Goal: Task Accomplishment & Management: Complete application form

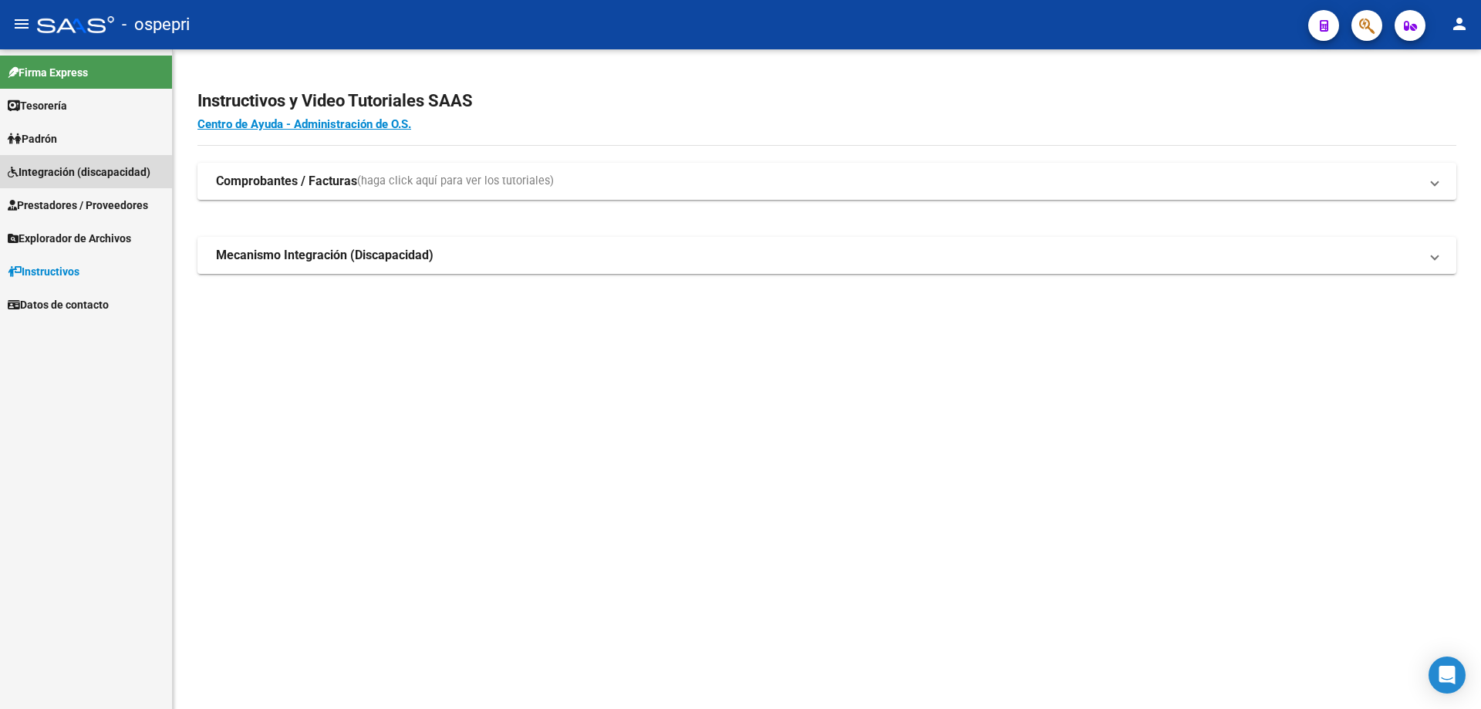
click at [62, 174] on span "Integración (discapacidad)" at bounding box center [79, 172] width 143 height 17
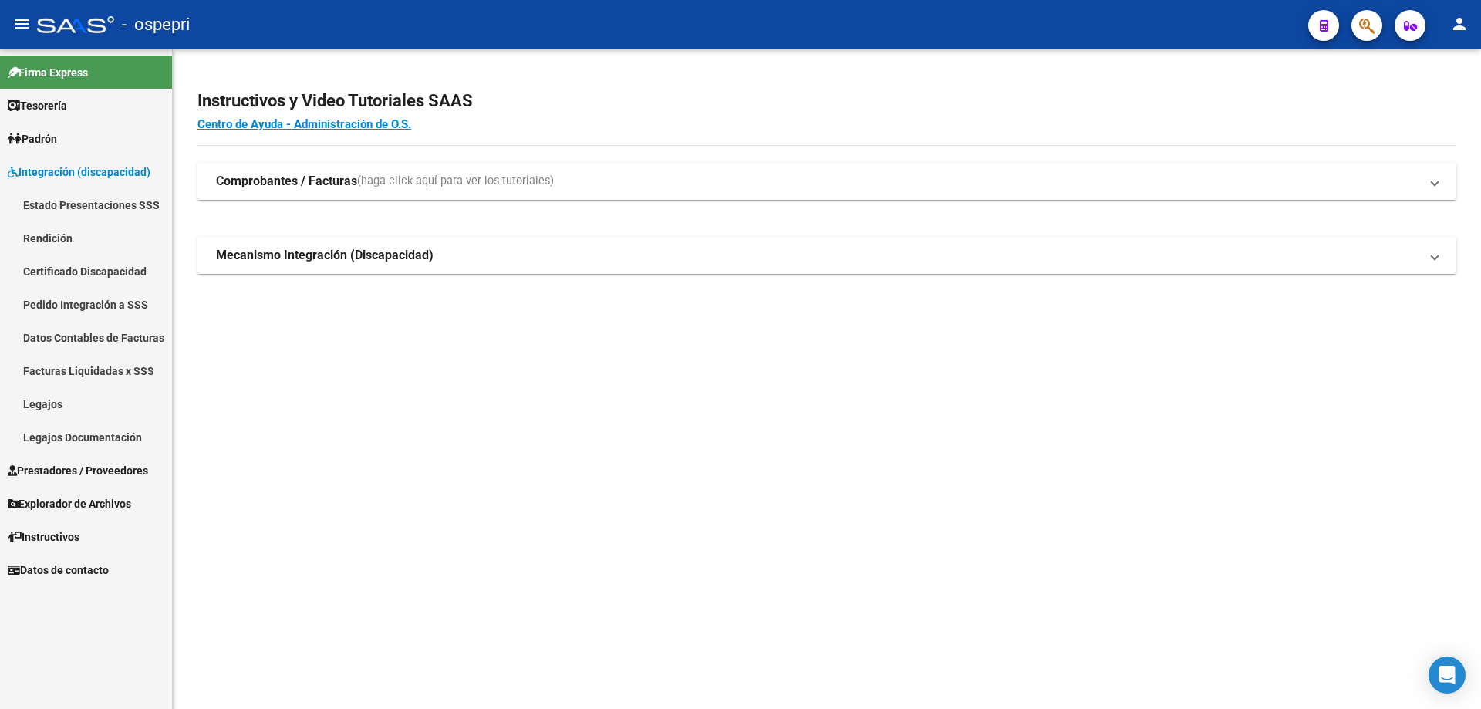
click at [42, 403] on link "Legajos" at bounding box center [86, 403] width 172 height 33
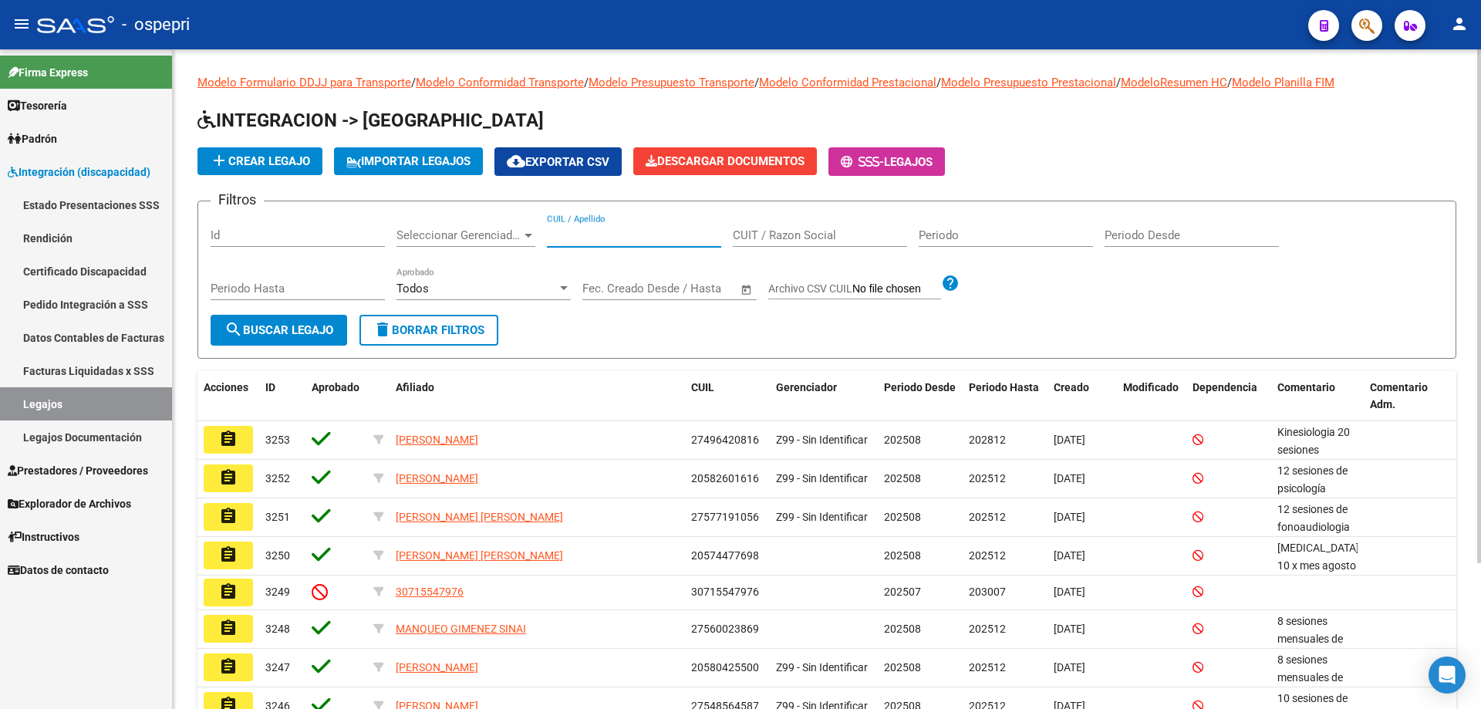
click at [584, 231] on input "CUIL / Apellido" at bounding box center [634, 235] width 174 height 14
type input "95824660"
click at [295, 332] on span "search Buscar Legajo" at bounding box center [278, 330] width 109 height 14
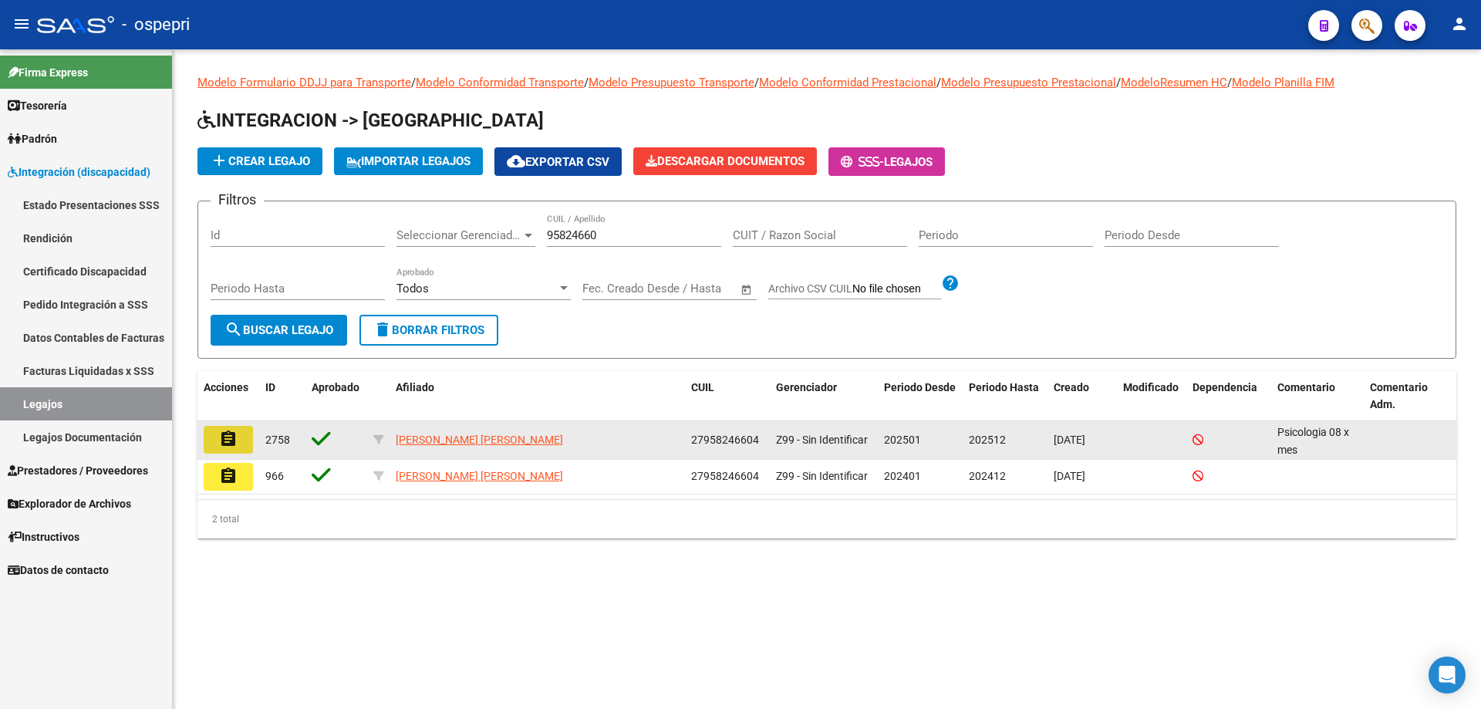
click at [239, 441] on button "assignment" at bounding box center [228, 440] width 49 height 28
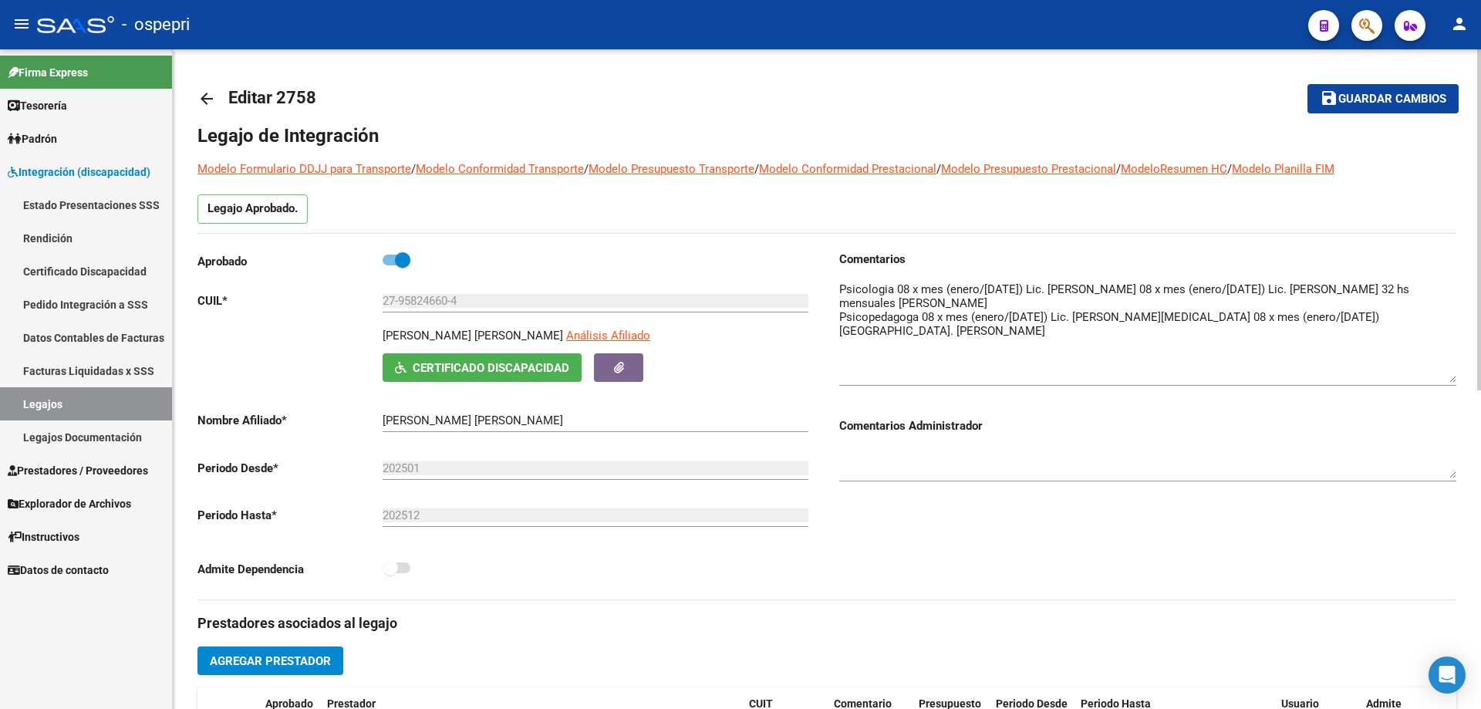
drag, startPoint x: 1448, startPoint y: 304, endPoint x: 1457, endPoint y: 375, distance: 71.6
click at [1457, 375] on div "arrow_back Editar 2758 save Guardar cambios Legajo de Integración Modelo Formul…" at bounding box center [827, 687] width 1308 height 1277
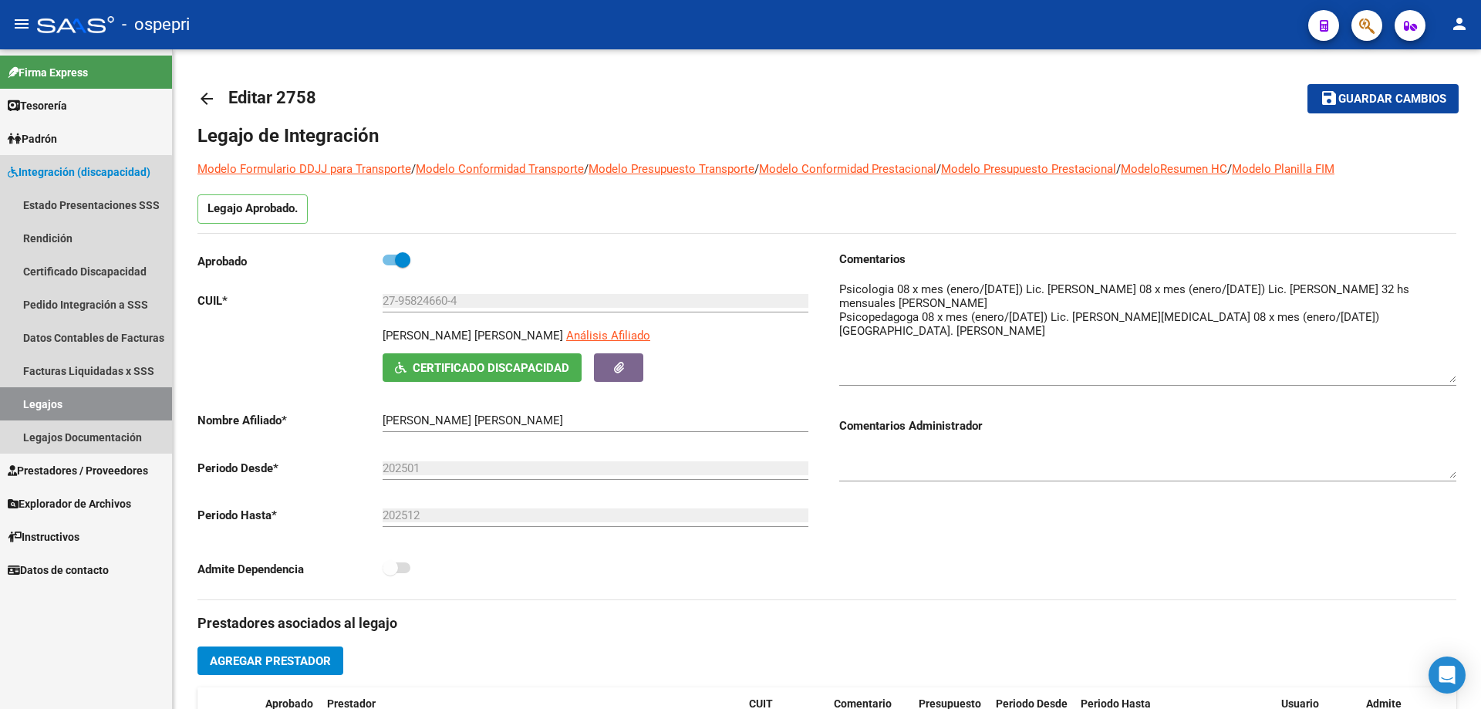
click at [45, 399] on link "Legajos" at bounding box center [86, 403] width 172 height 33
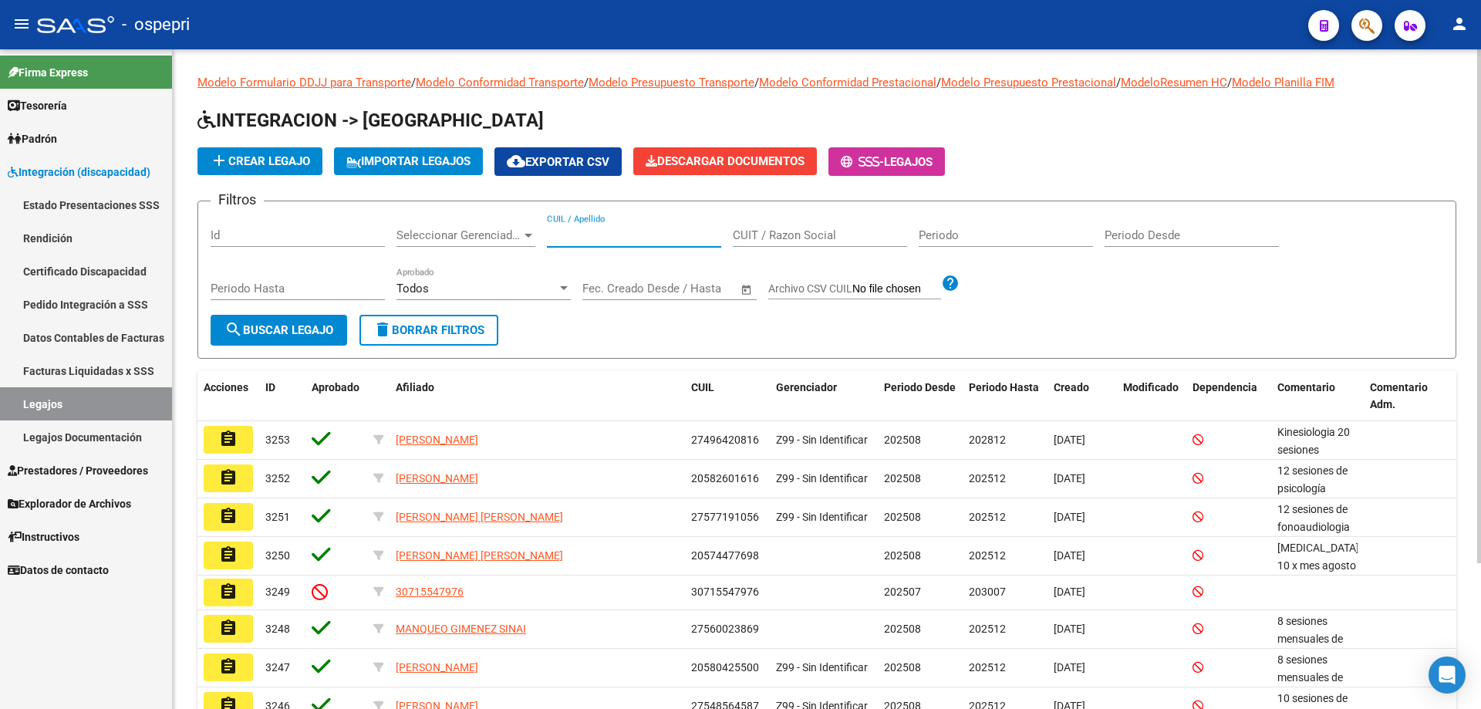
click at [582, 236] on input "CUIL / Apellido" at bounding box center [634, 235] width 174 height 14
type input "56005005"
click at [294, 333] on span "search Buscar Legajo" at bounding box center [278, 330] width 109 height 14
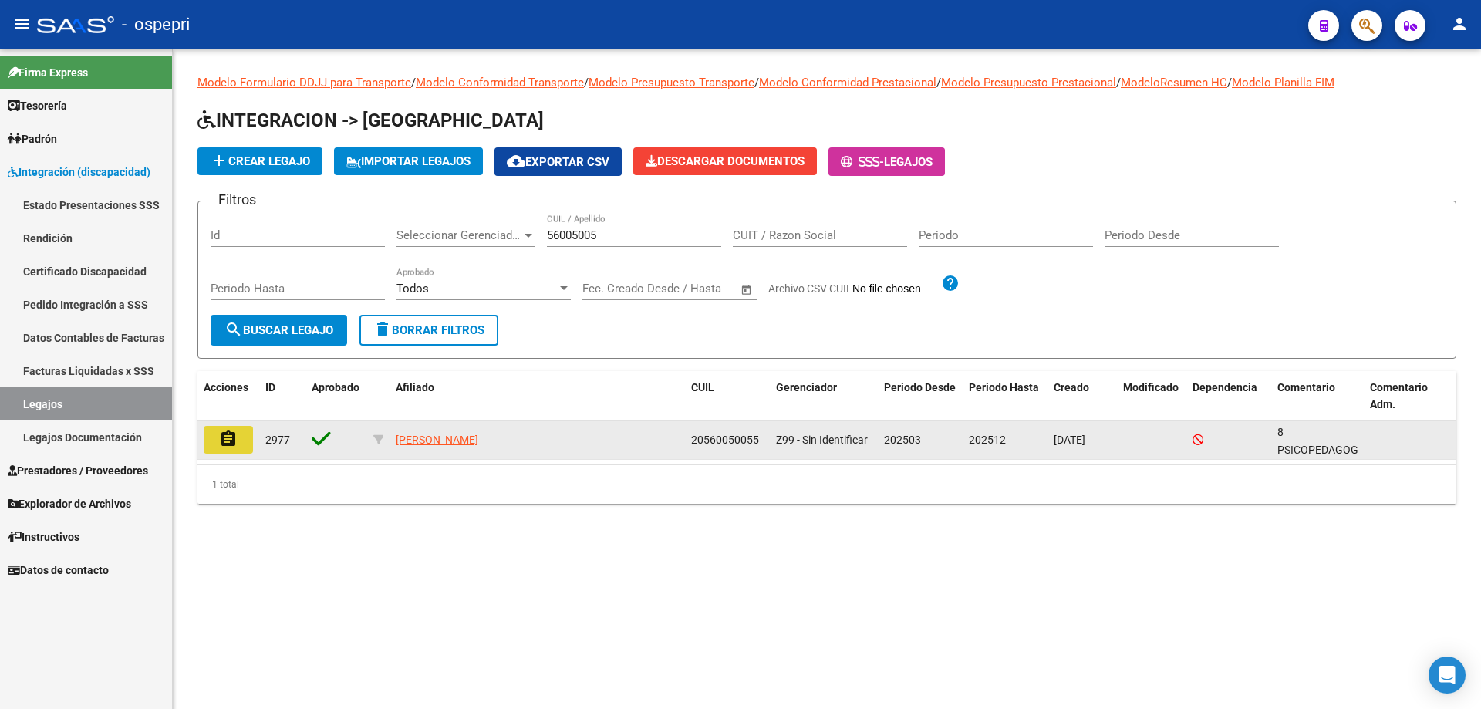
click at [245, 444] on button "assignment" at bounding box center [228, 440] width 49 height 28
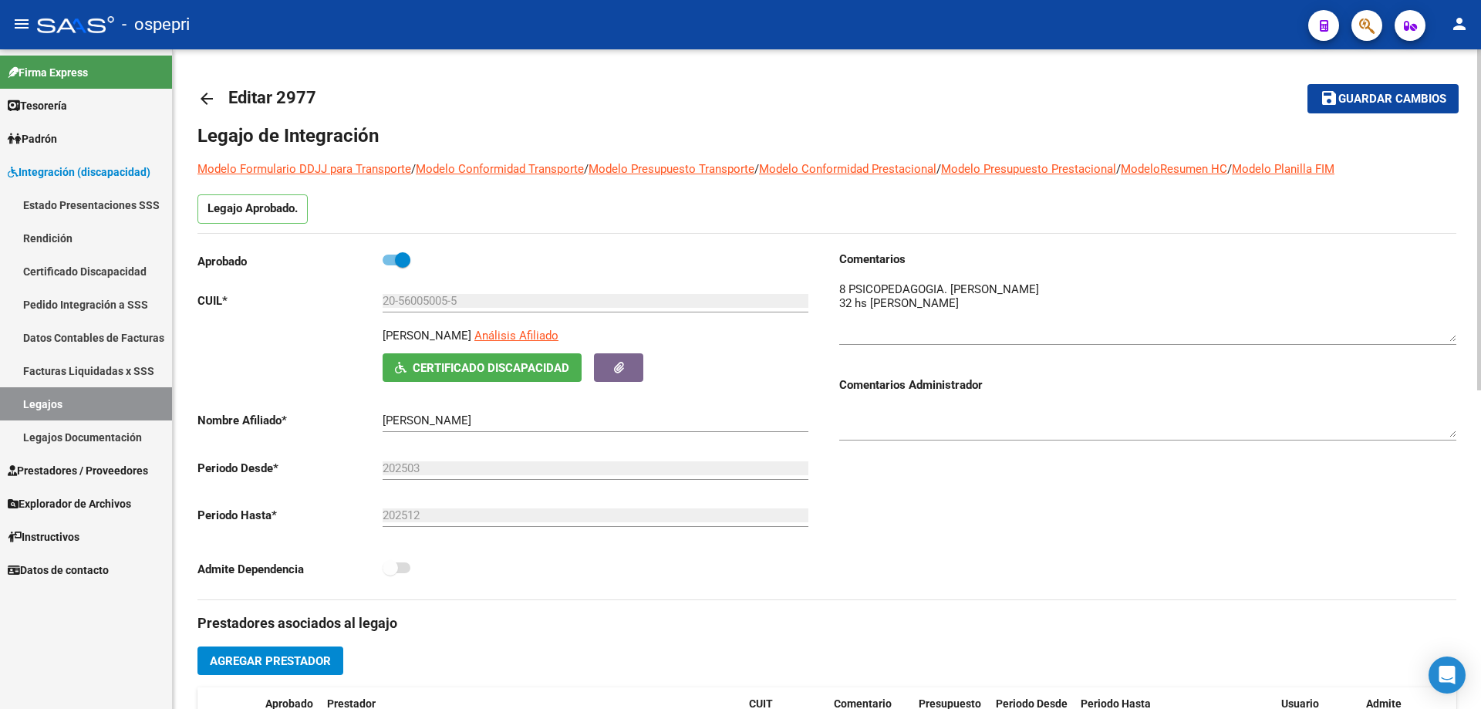
drag, startPoint x: 1454, startPoint y: 305, endPoint x: 1459, endPoint y: 335, distance: 30.6
click at [1459, 335] on div "arrow_back Editar 2977 save Guardar cambios Legajo de Integración Modelo Formul…" at bounding box center [827, 687] width 1308 height 1277
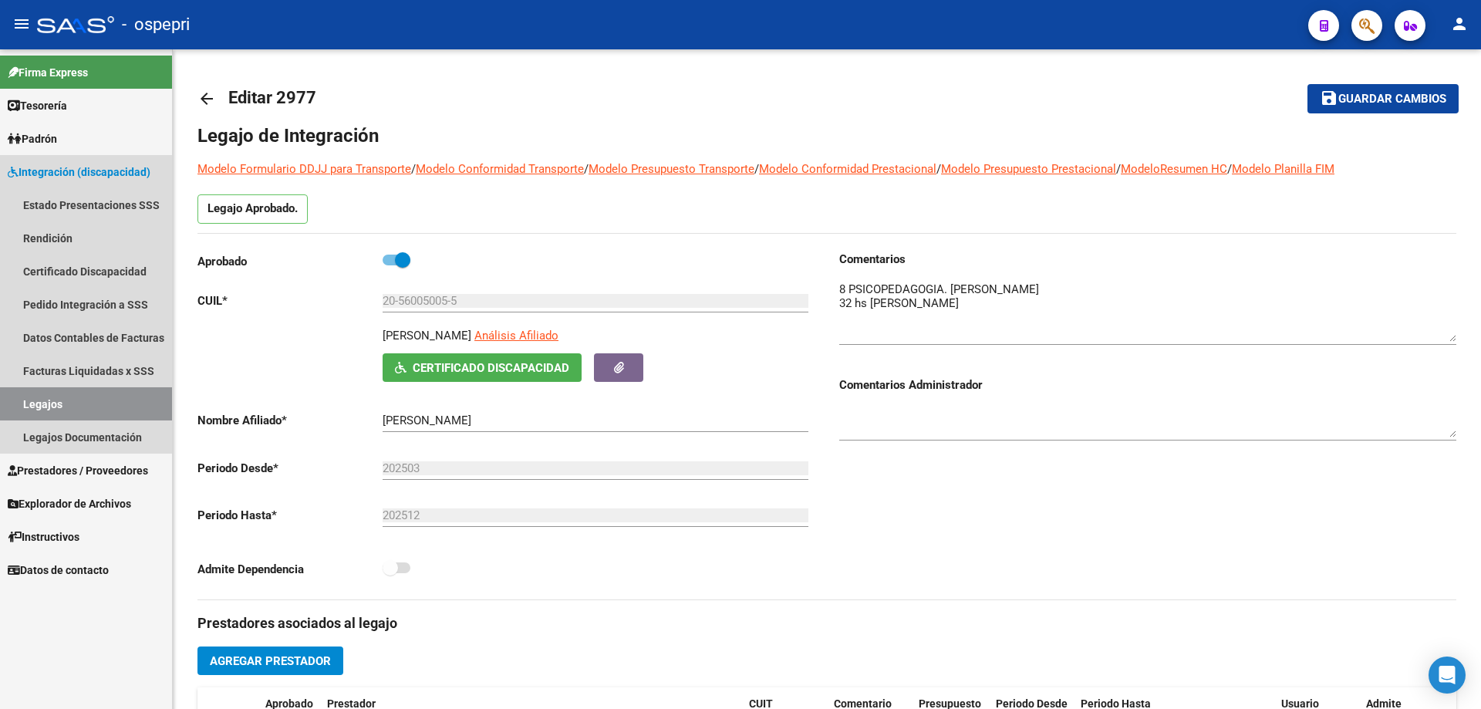
click at [48, 396] on link "Legajos" at bounding box center [86, 403] width 172 height 33
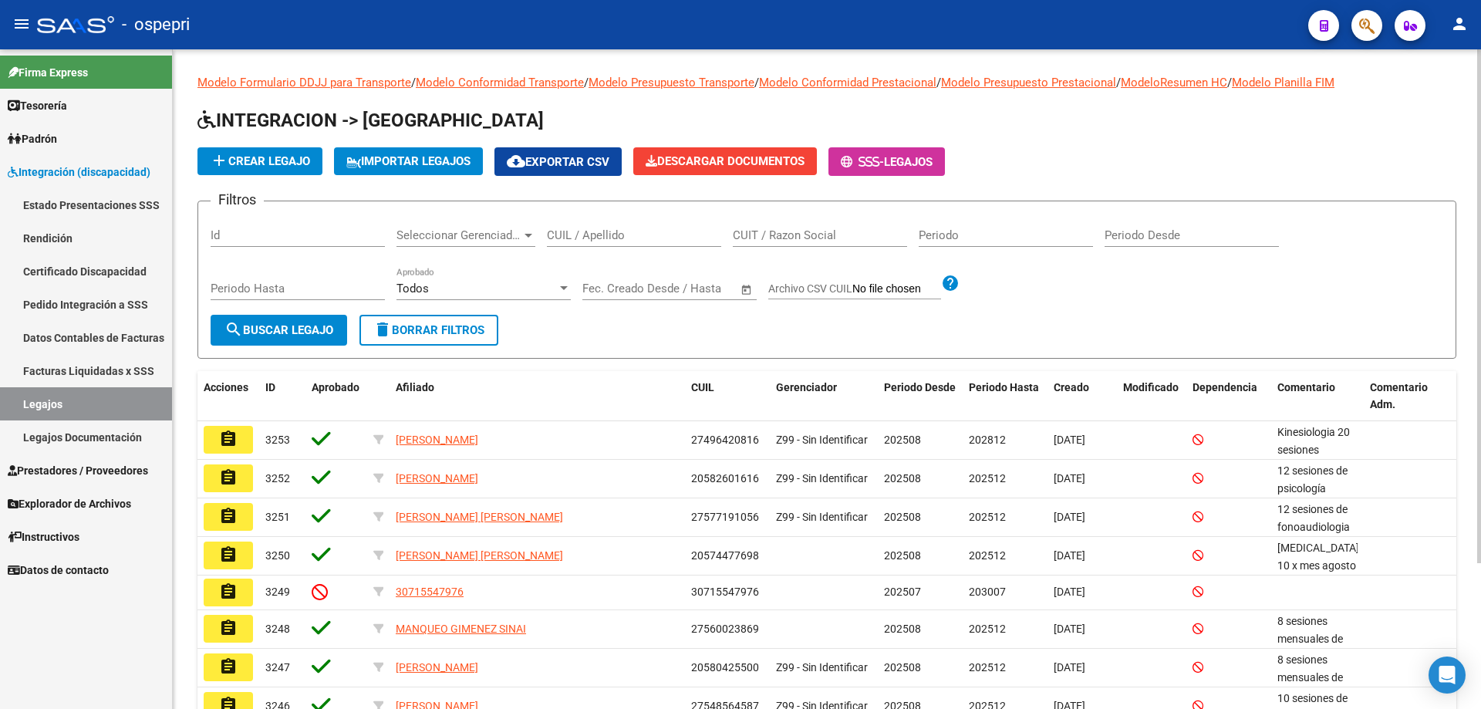
click at [566, 238] on input "CUIL / Apellido" at bounding box center [634, 235] width 174 height 14
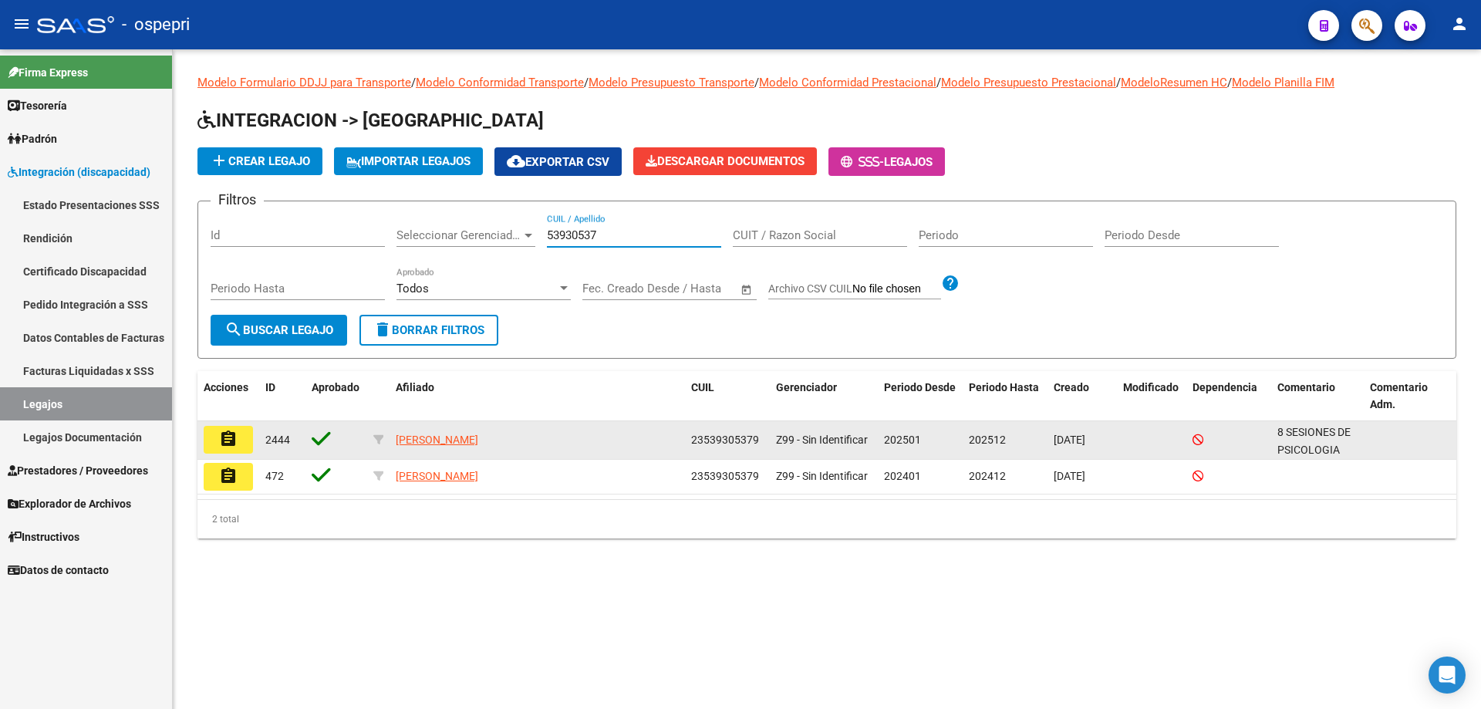
type input "53930537"
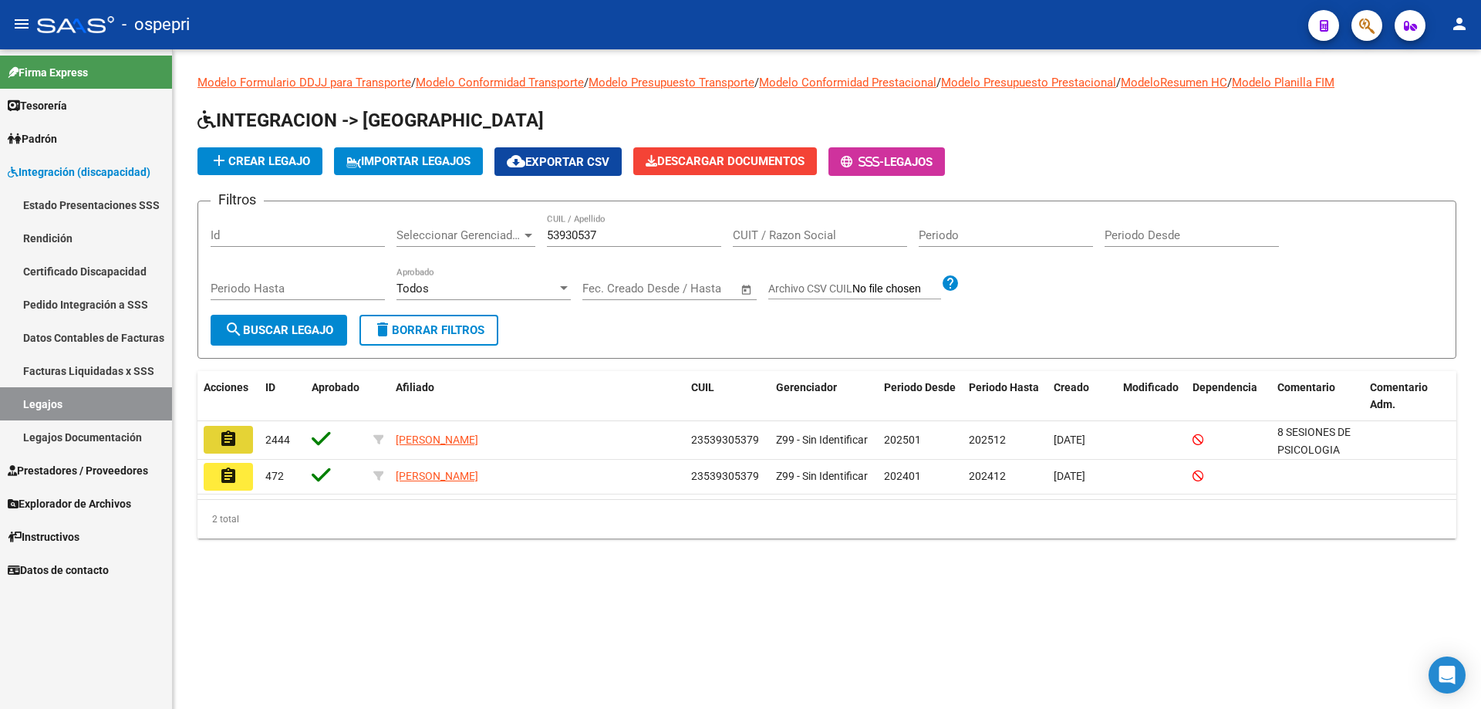
drag, startPoint x: 245, startPoint y: 437, endPoint x: 242, endPoint y: 447, distance: 10.5
click at [245, 444] on button "assignment" at bounding box center [228, 440] width 49 height 28
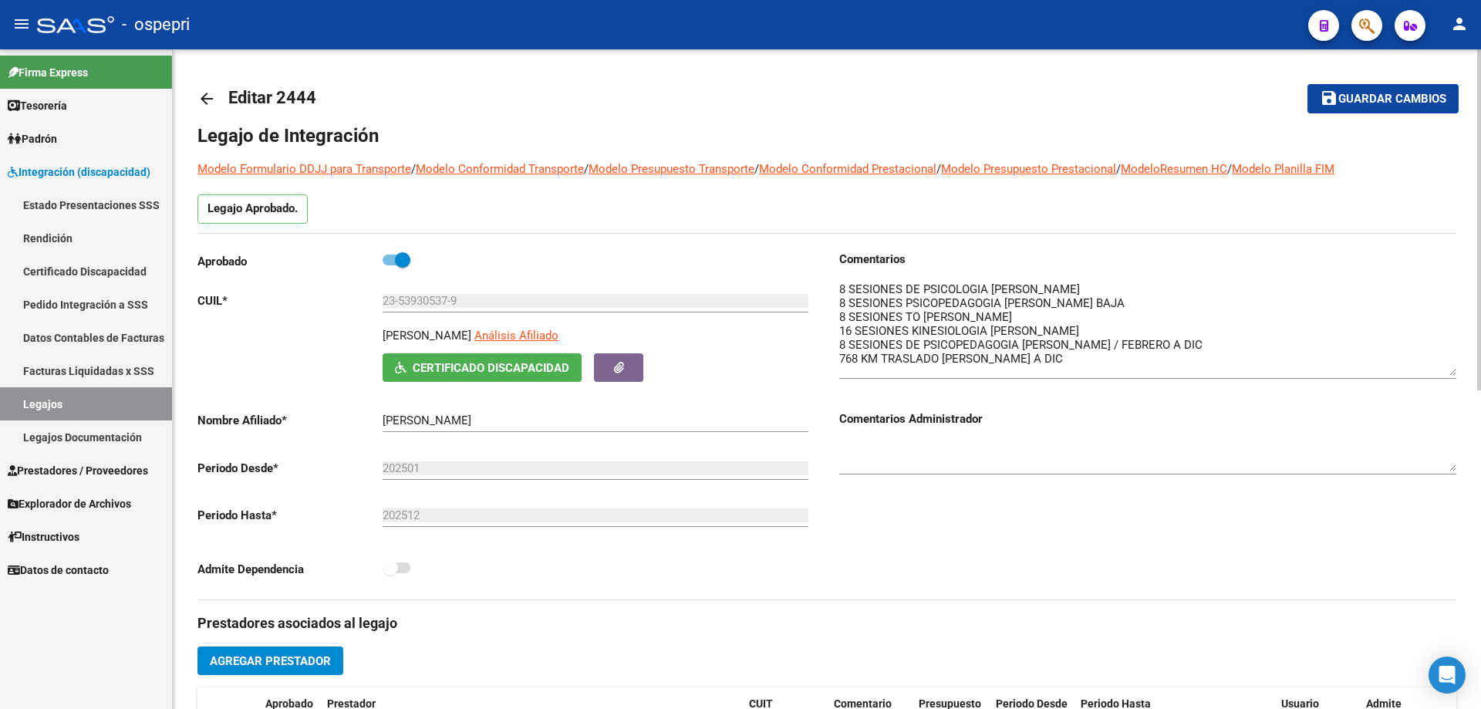
drag, startPoint x: 1449, startPoint y: 303, endPoint x: 1471, endPoint y: 367, distance: 67.8
click at [1471, 367] on div "arrow_back Editar 2444 save Guardar cambios Legajo de Integración Modelo Formul…" at bounding box center [827, 687] width 1308 height 1277
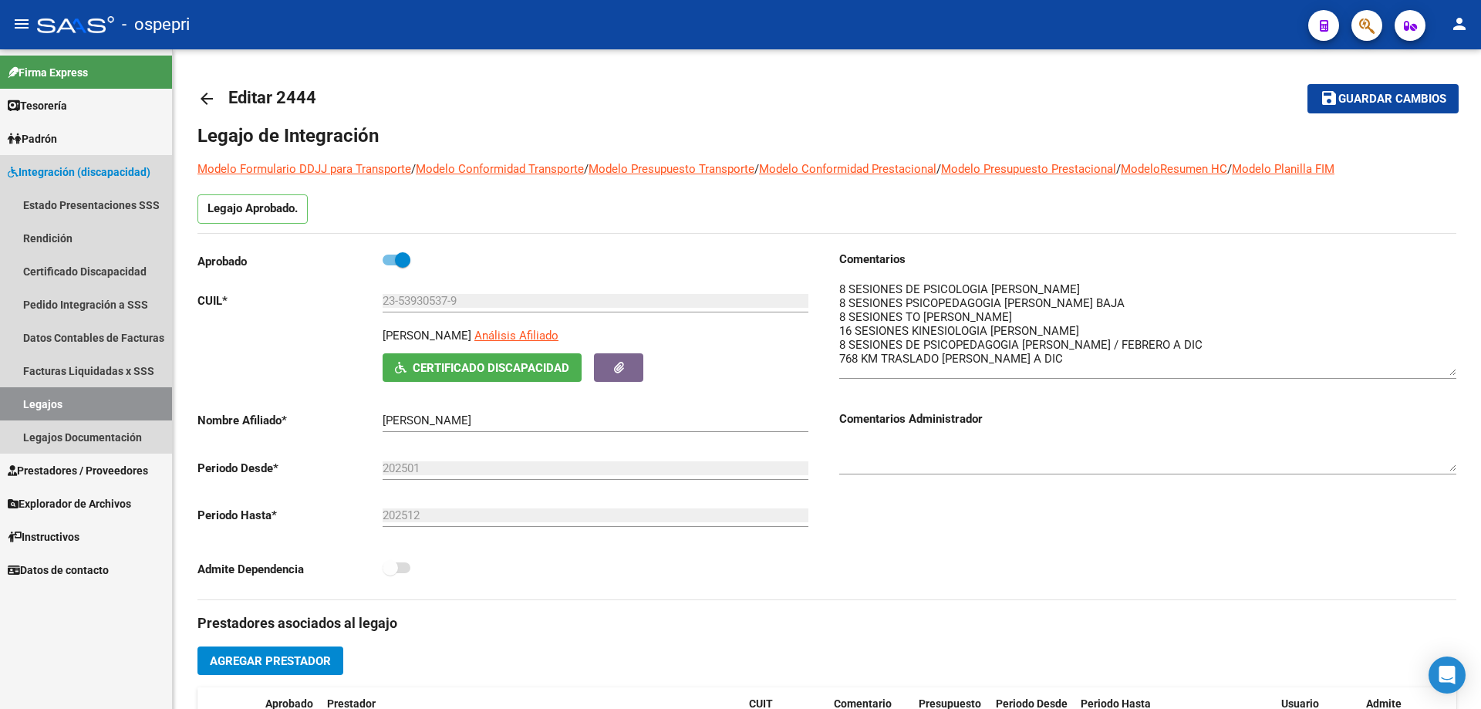
click at [56, 401] on link "Legajos" at bounding box center [86, 403] width 172 height 33
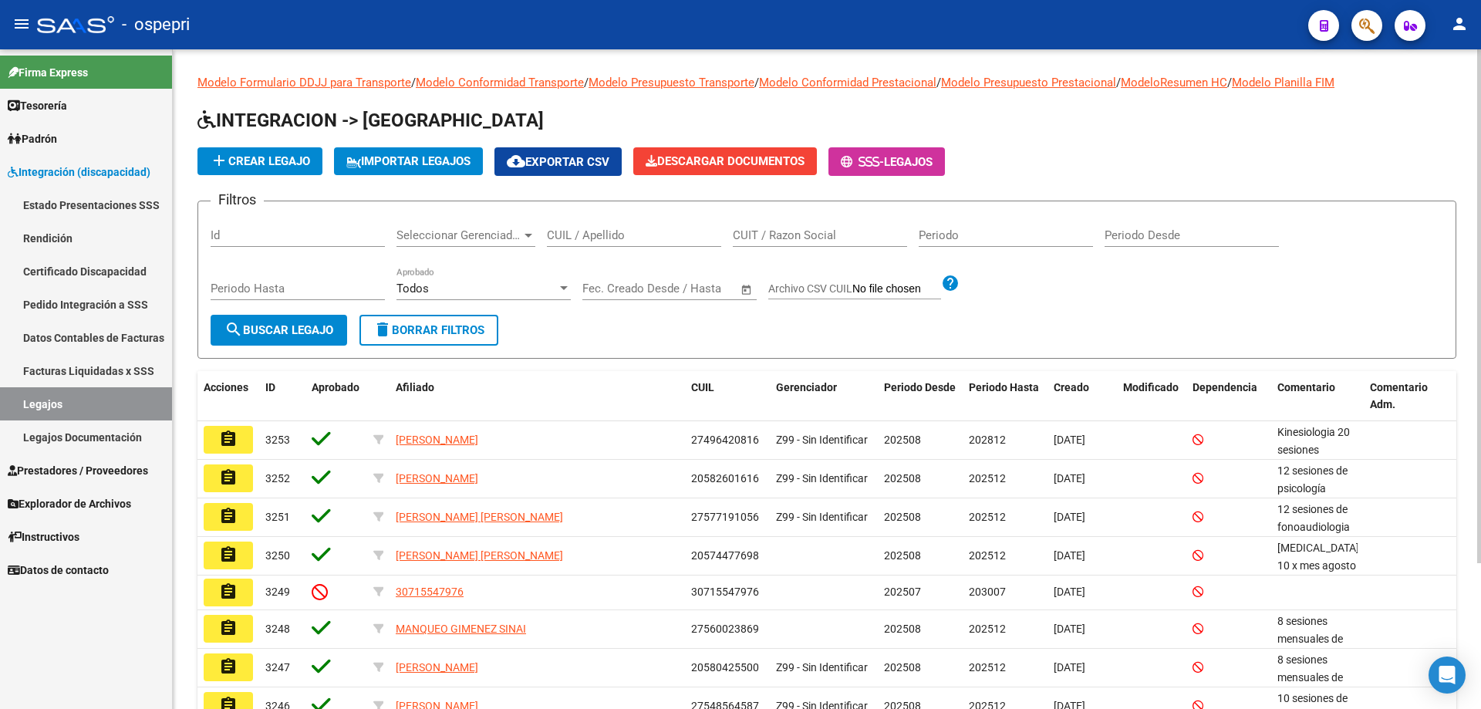
click at [564, 232] on input "CUIL / Apellido" at bounding box center [634, 235] width 174 height 14
paste input "57719105"
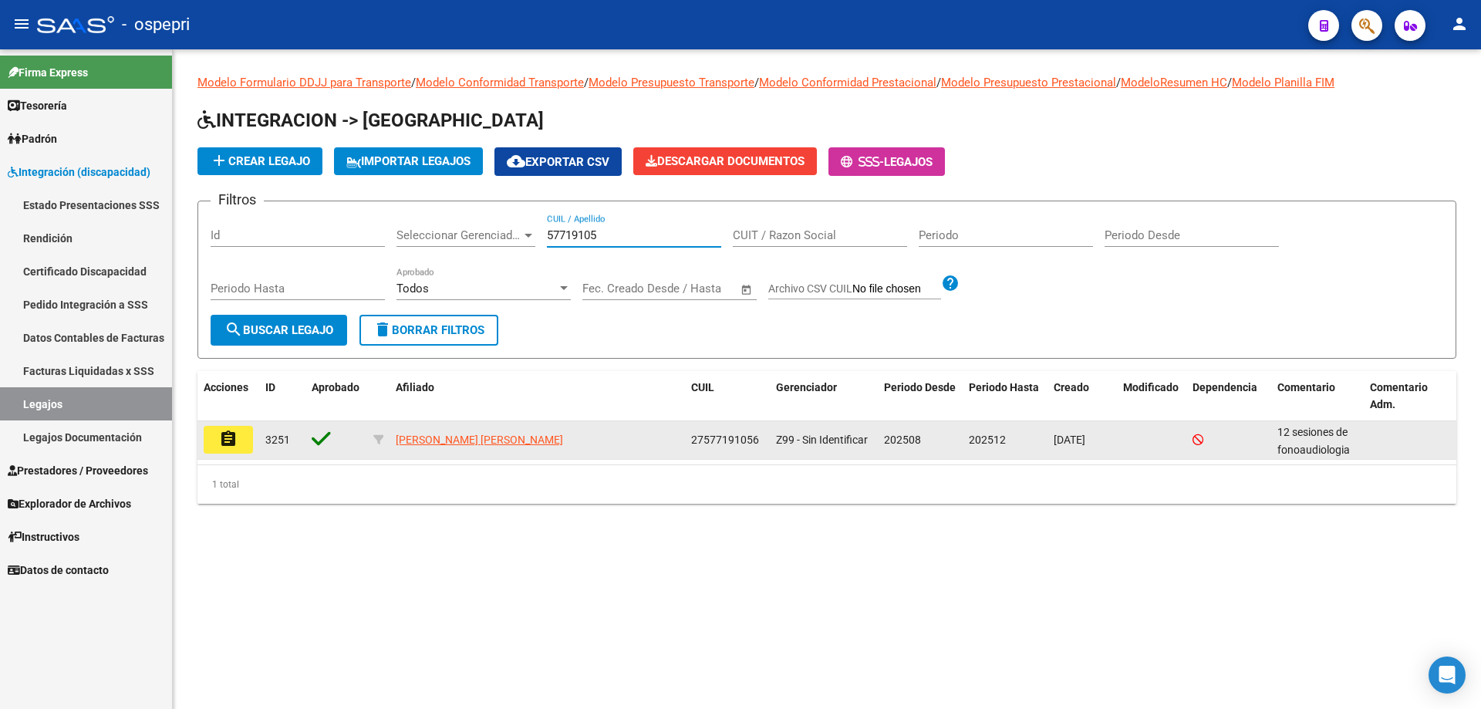
type input "57719105"
click at [243, 444] on button "assignment" at bounding box center [228, 440] width 49 height 28
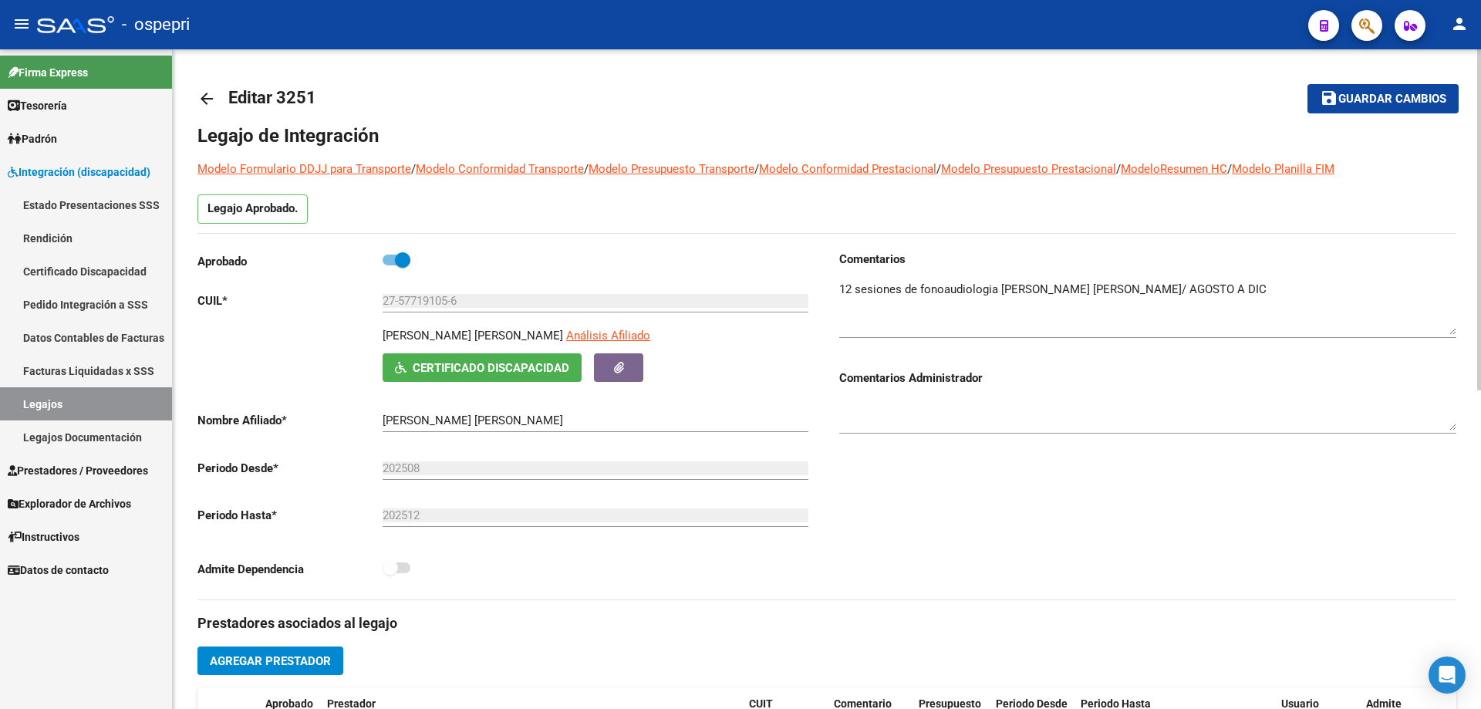
drag, startPoint x: 1452, startPoint y: 302, endPoint x: 1398, endPoint y: 309, distance: 55.3
click at [1448, 321] on textarea at bounding box center [1147, 308] width 617 height 54
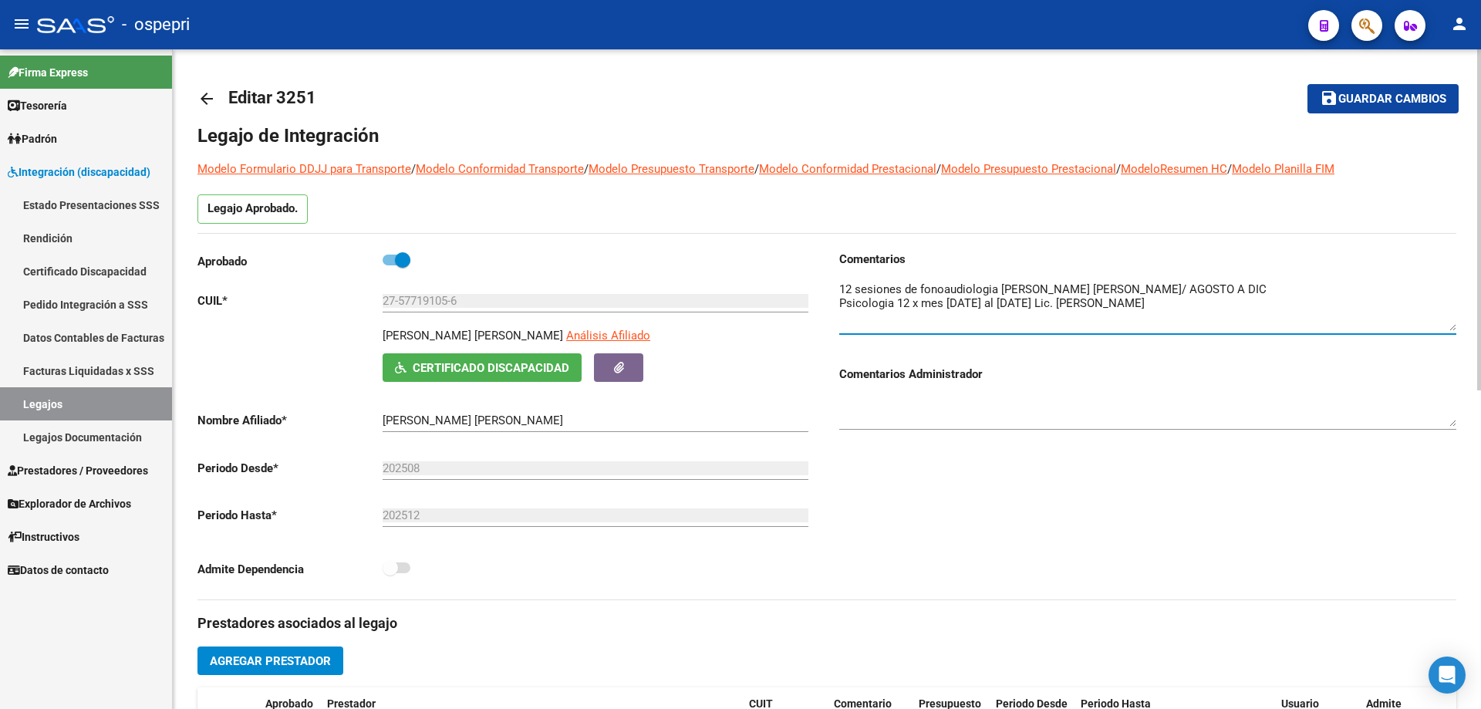
type textarea "12 sesiones de fonoaudiologia [PERSON_NAME] [PERSON_NAME]/ AGOSTO A DIC Psicolo…"
click at [1375, 96] on span "Guardar cambios" at bounding box center [1392, 100] width 108 height 14
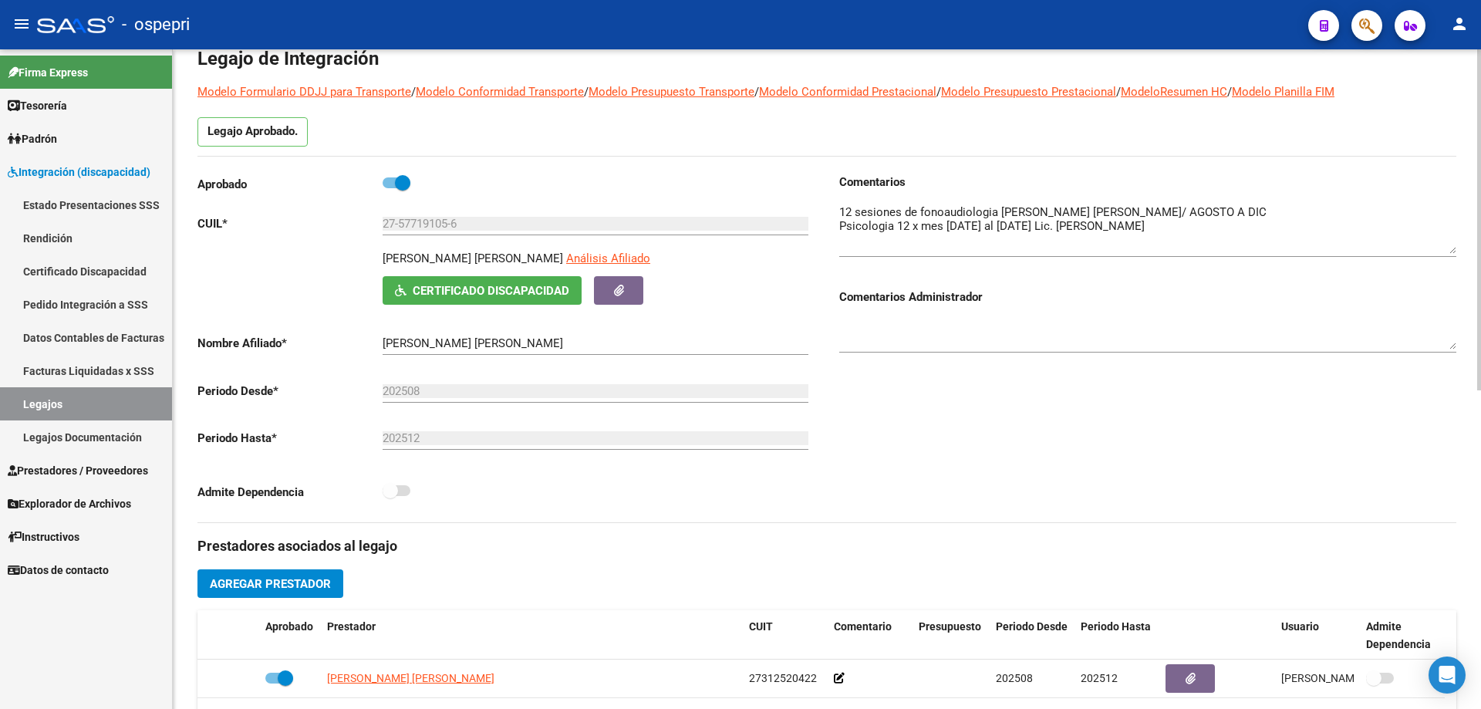
scroll to position [154, 0]
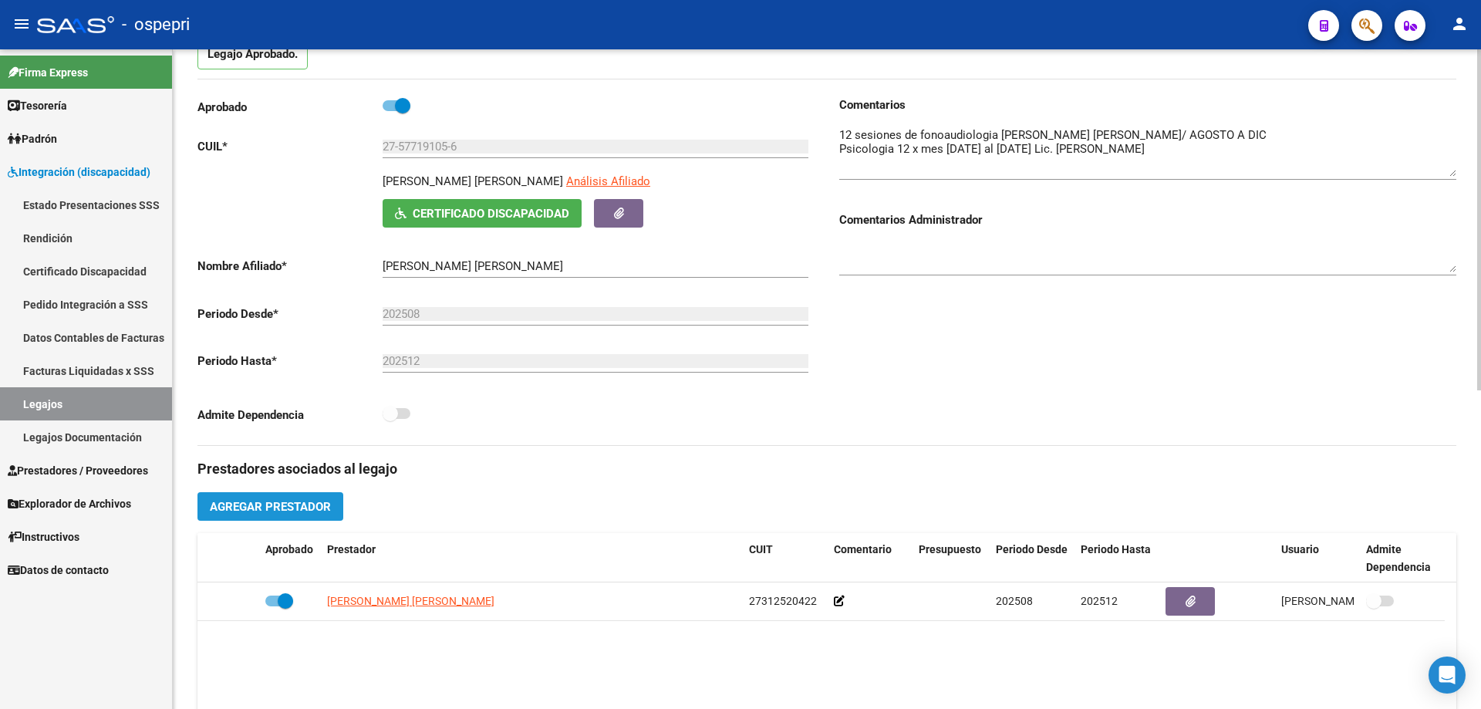
click at [277, 505] on span "Agregar Prestador" at bounding box center [270, 507] width 121 height 14
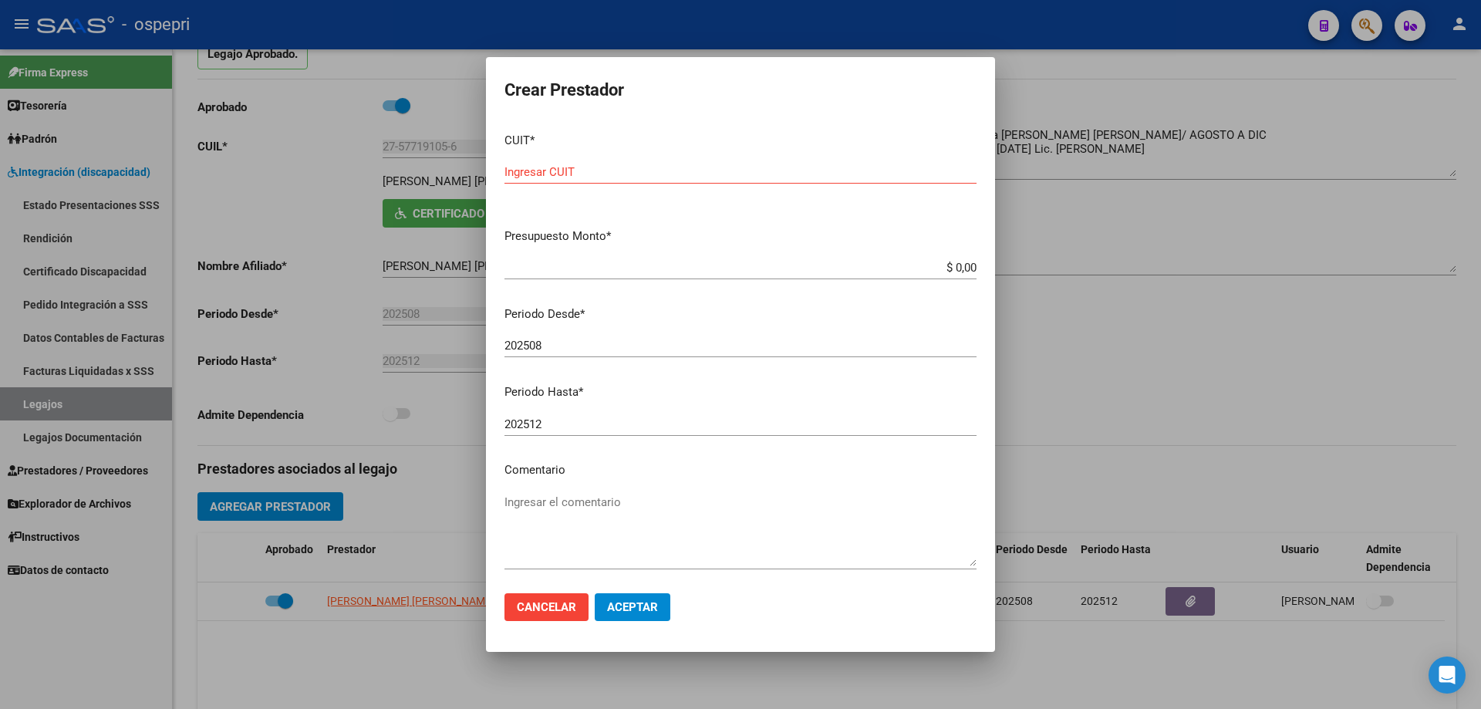
click at [559, 163] on div "Ingresar CUIT" at bounding box center [740, 171] width 472 height 23
type input "27-29752524-2"
drag, startPoint x: 963, startPoint y: 263, endPoint x: 873, endPoint y: 265, distance: 90.3
click at [875, 266] on input "$ 0,00" at bounding box center [740, 268] width 472 height 14
type input "$ 14.844,72"
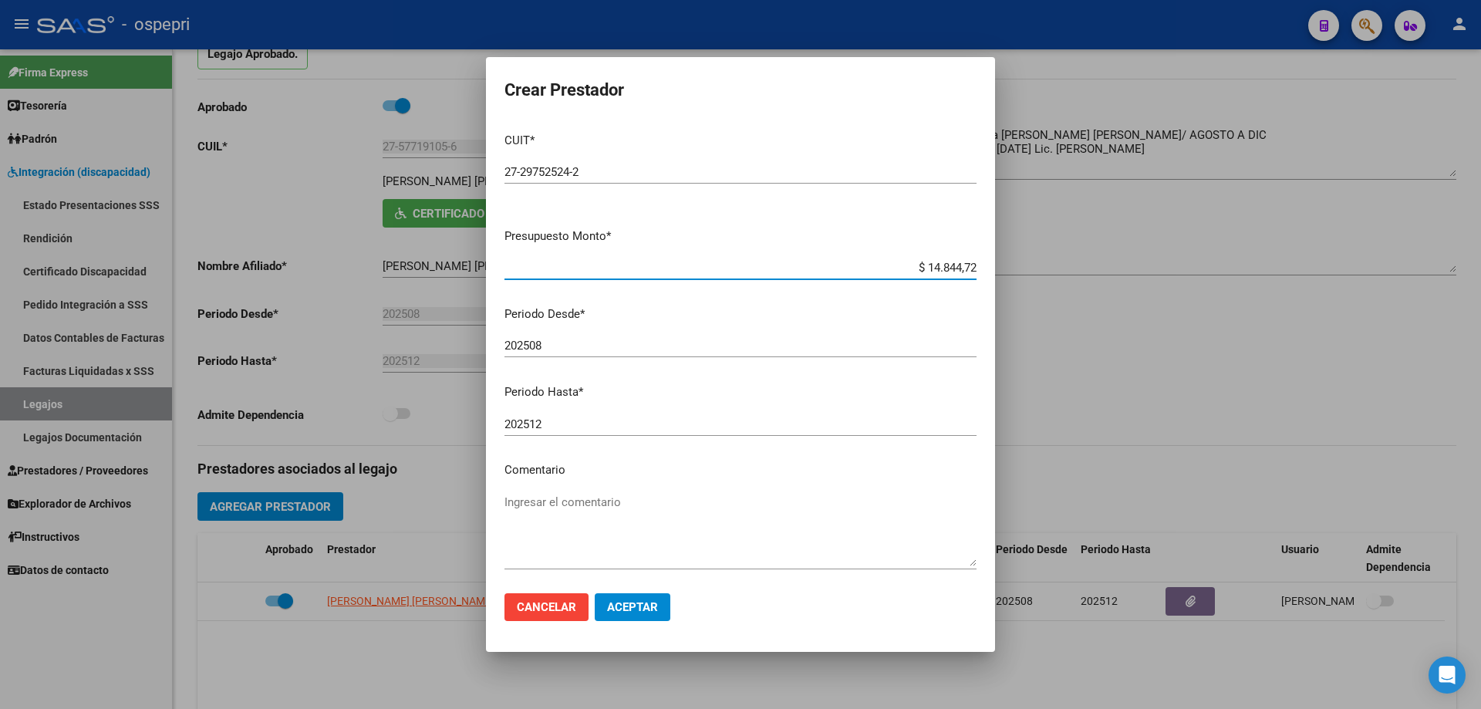
click at [538, 498] on textarea "Ingresar el comentario" at bounding box center [740, 530] width 472 height 73
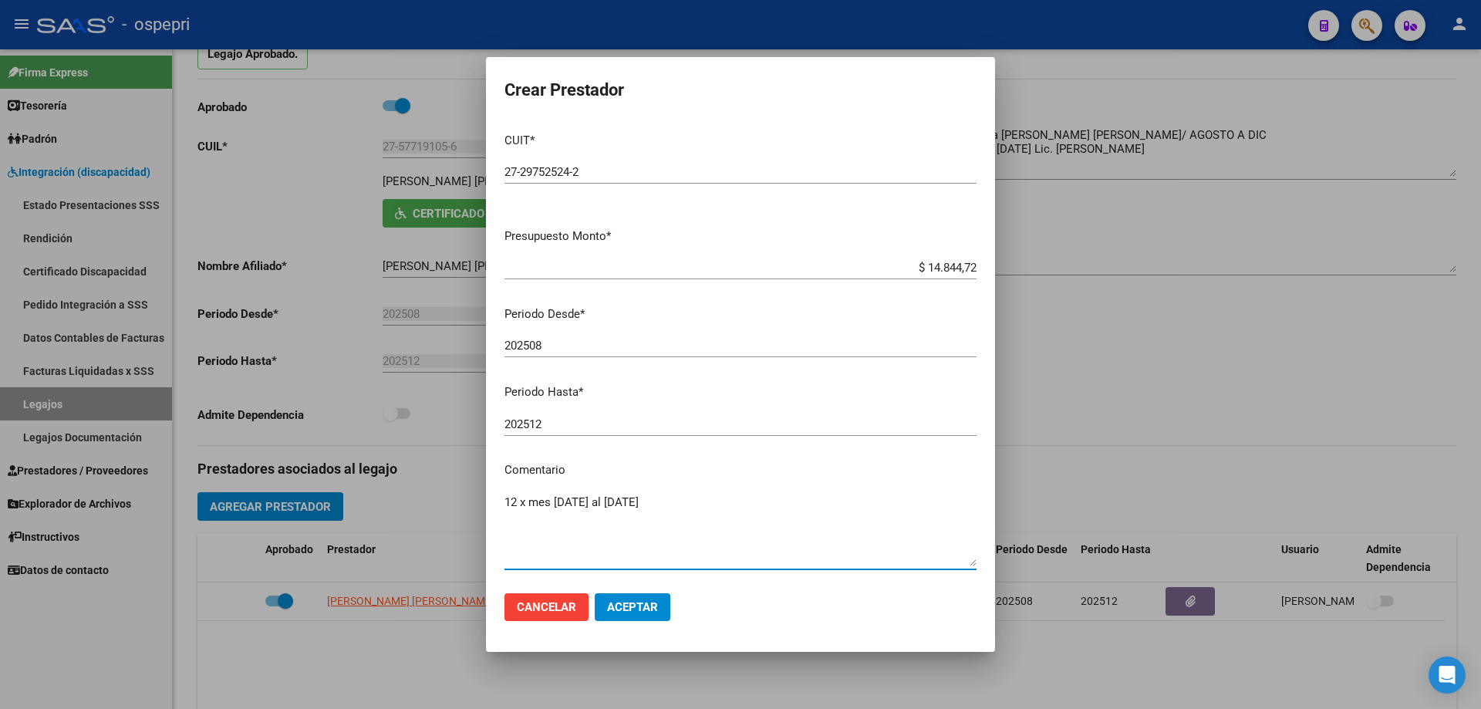
type textarea "12 x mes [DATE] al [DATE]"
click at [640, 617] on button "Aceptar" at bounding box center [633, 607] width 76 height 28
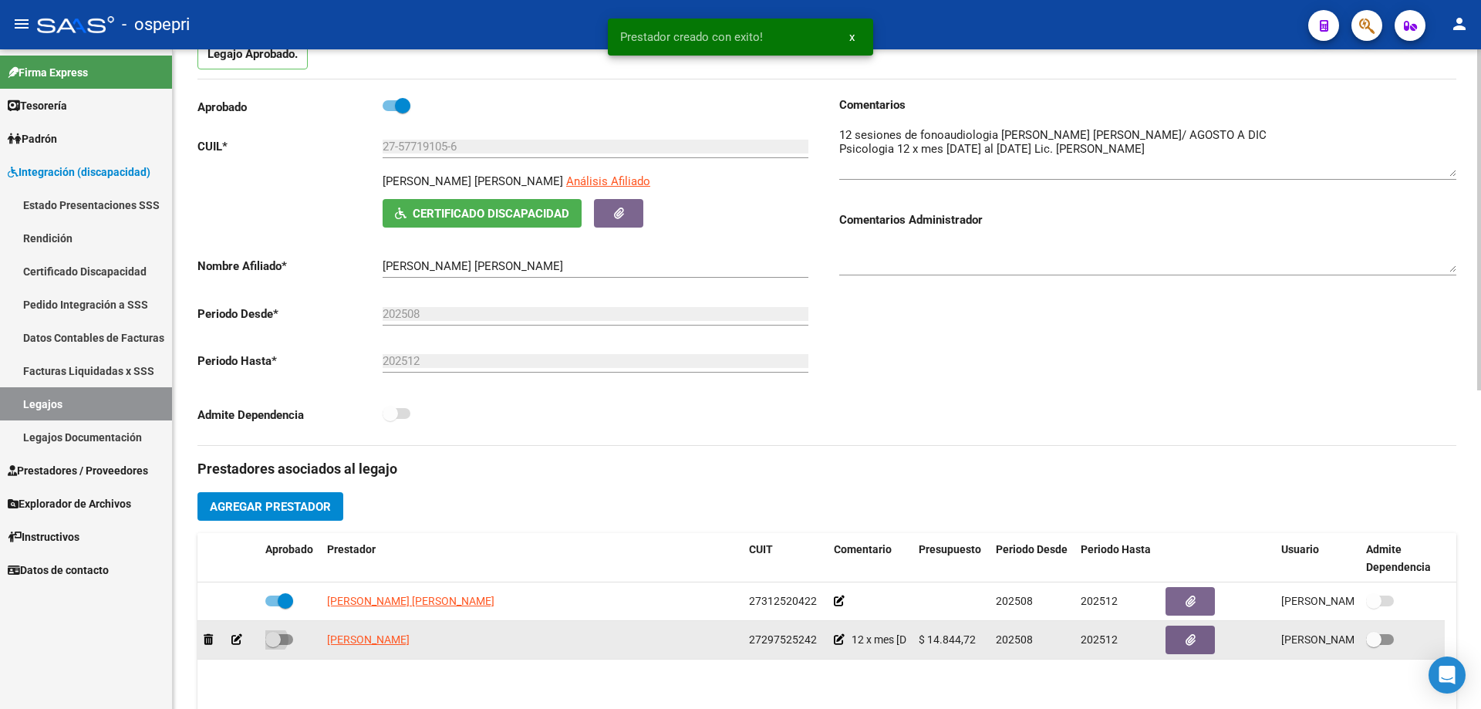
click at [271, 635] on span at bounding box center [272, 639] width 15 height 15
click at [272, 645] on input "checkbox" at bounding box center [272, 645] width 1 height 1
checkbox input "true"
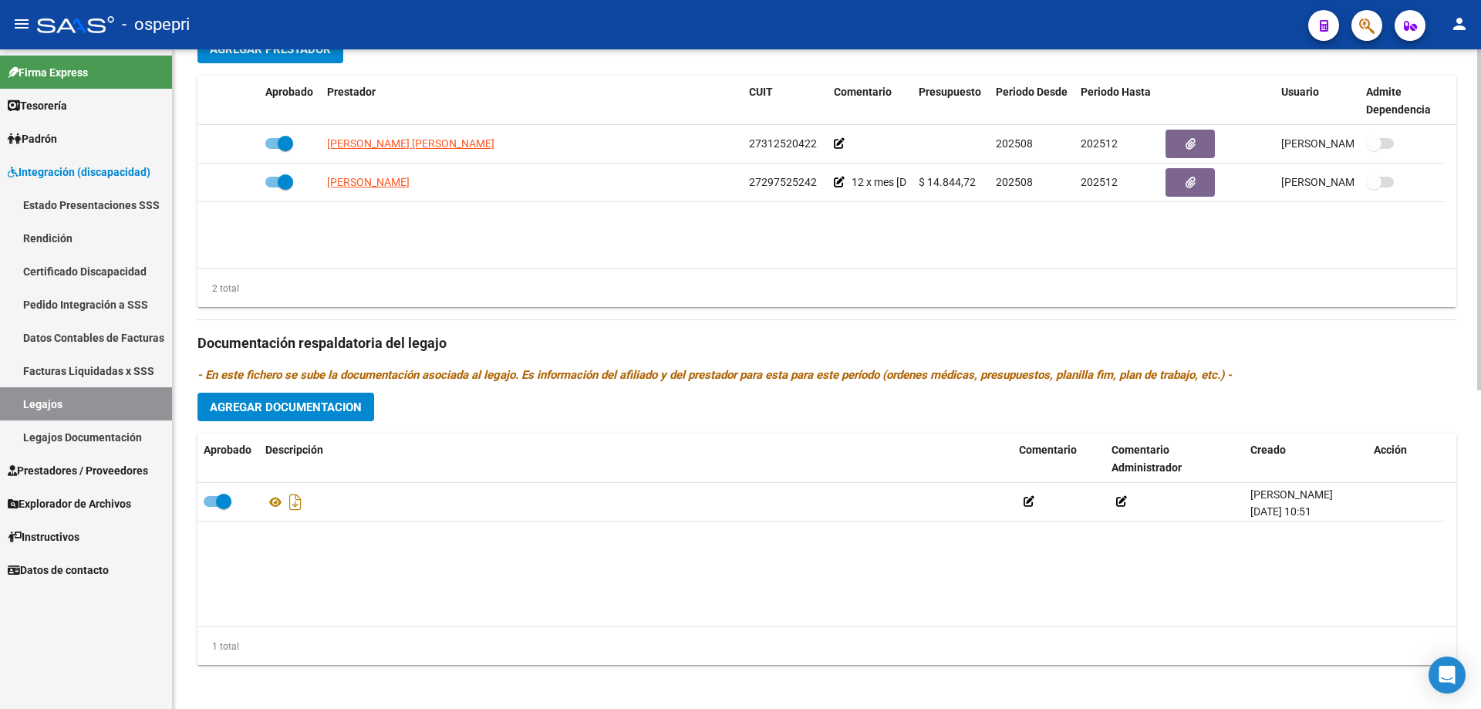
scroll to position [617, 0]
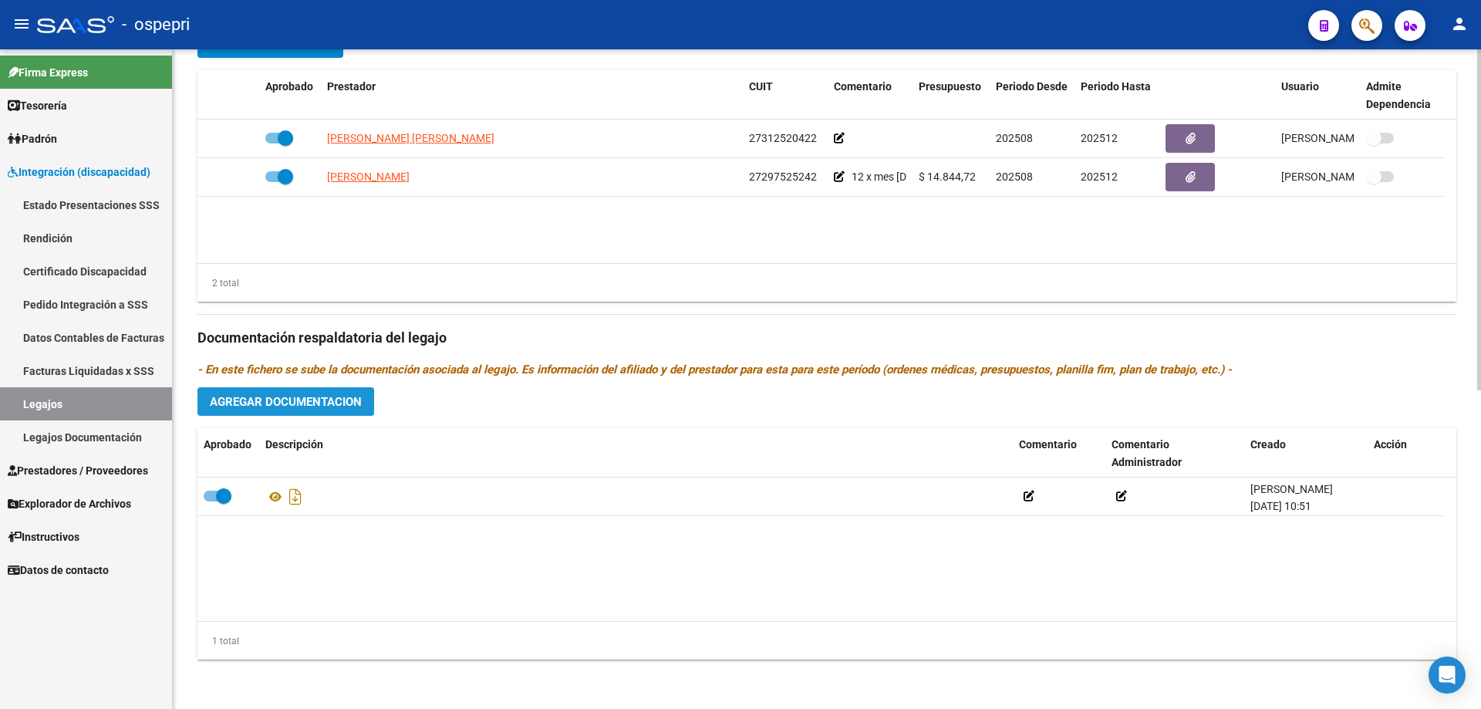
click at [294, 396] on span "Agregar Documentacion" at bounding box center [286, 402] width 152 height 14
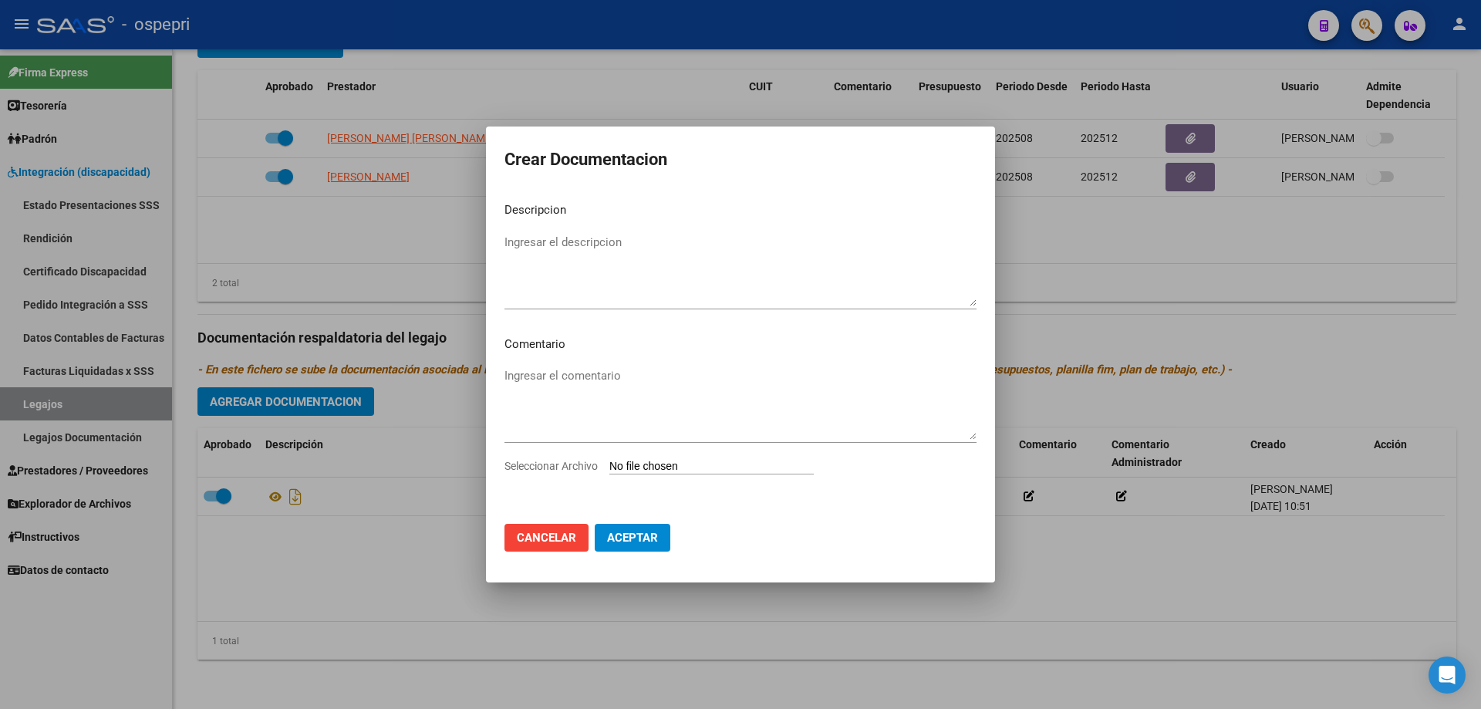
type input "C:\fakepath\20577191056 (1).pdf"
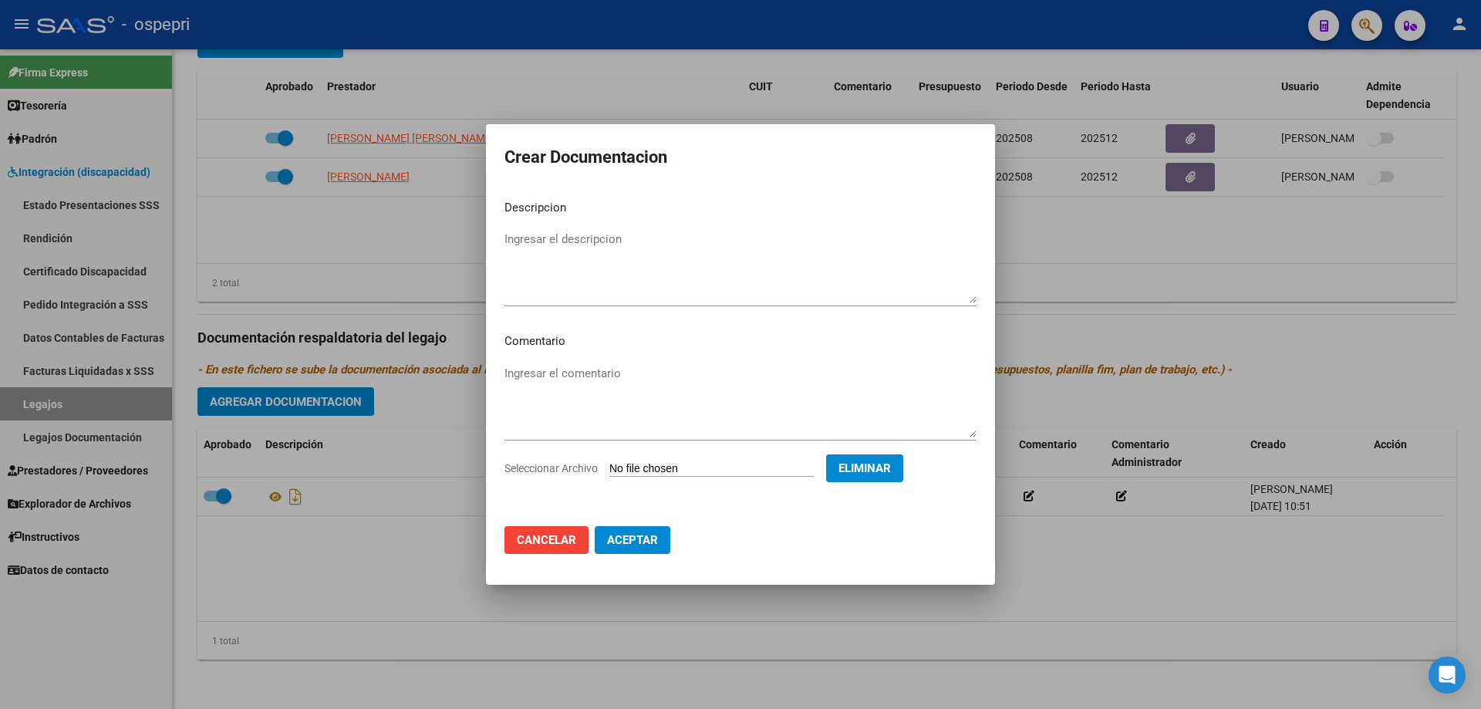
click at [626, 545] on span "Aceptar" at bounding box center [632, 540] width 51 height 14
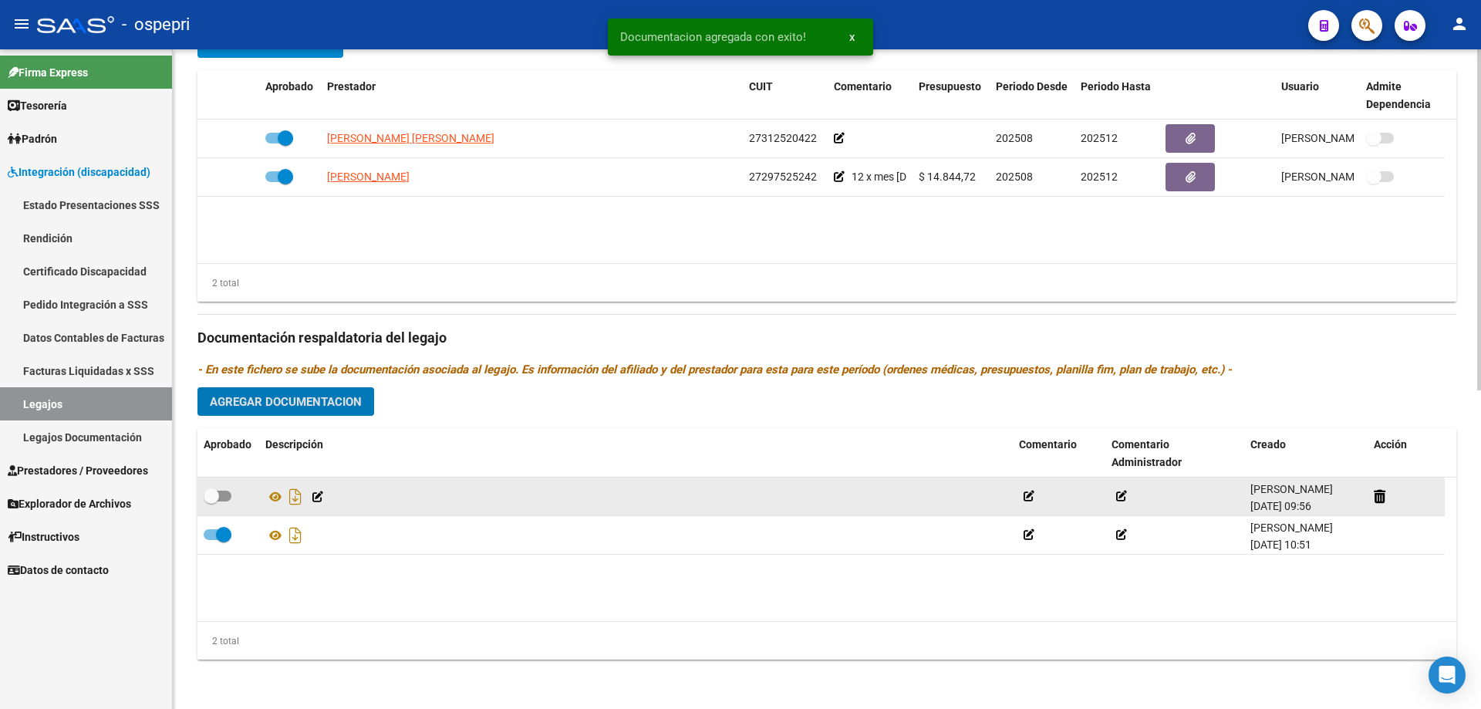
click at [213, 493] on span at bounding box center [211, 495] width 15 height 15
click at [211, 501] on input "checkbox" at bounding box center [211, 501] width 1 height 1
checkbox input "true"
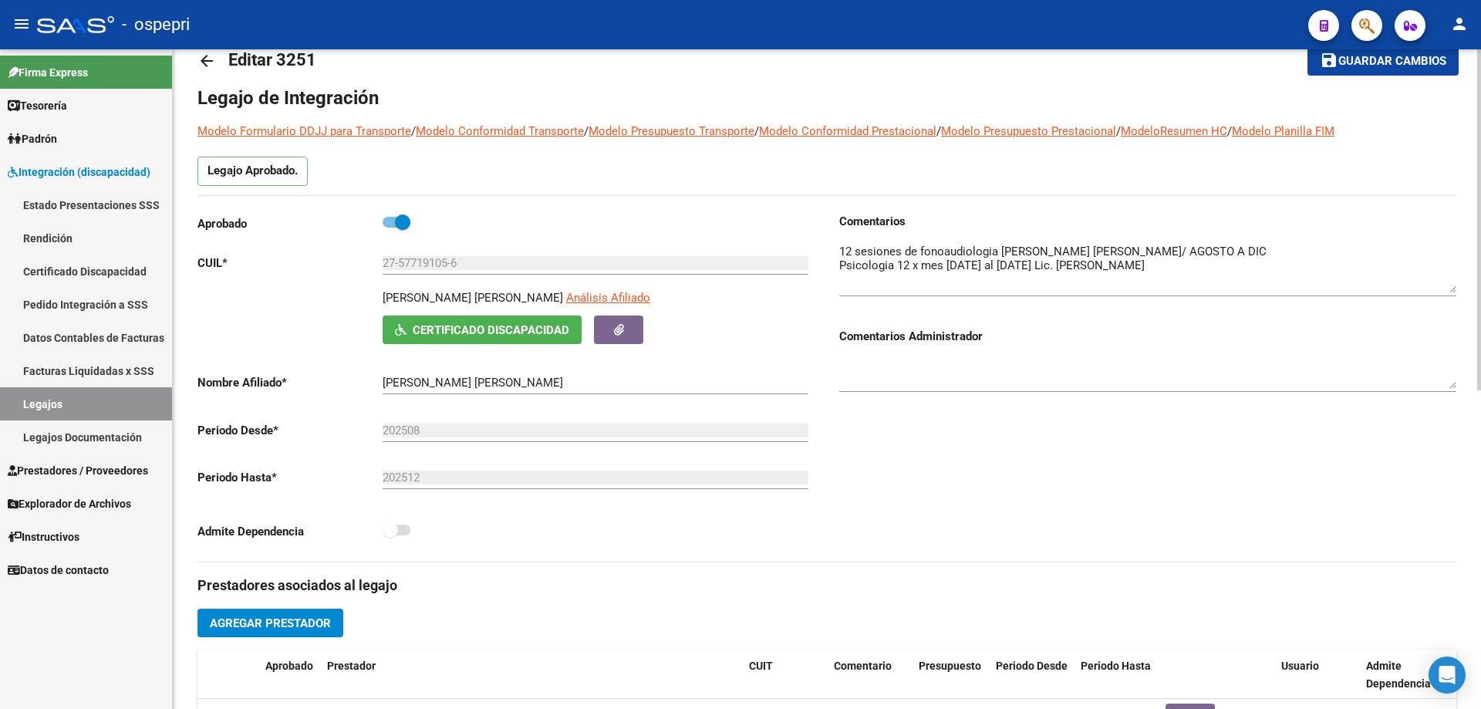
scroll to position [0, 0]
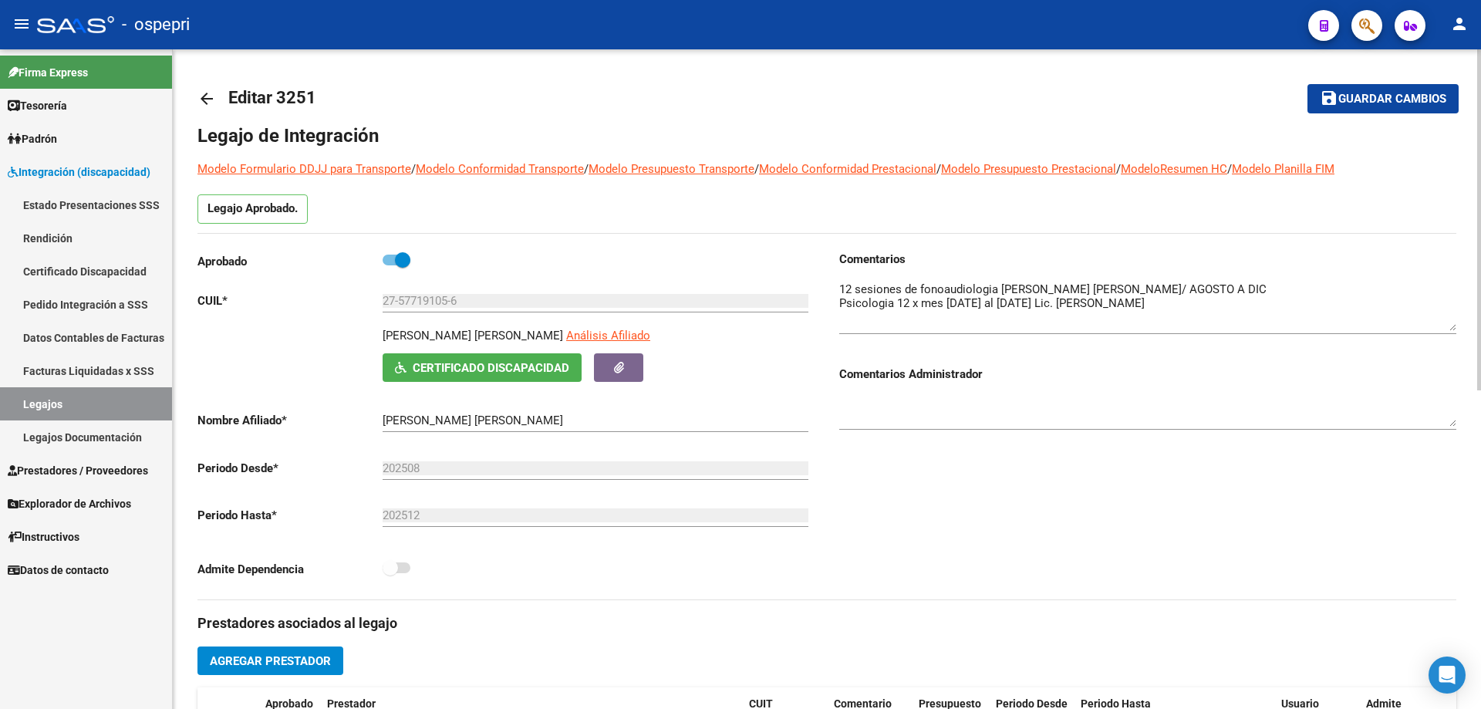
click at [1389, 100] on span "Guardar cambios" at bounding box center [1392, 100] width 108 height 14
